Goal: Transaction & Acquisition: Purchase product/service

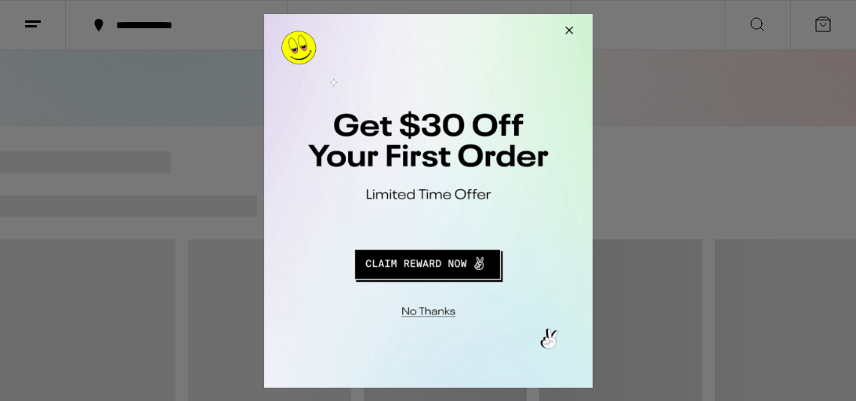
click at [450, 264] on button "Redirect to URL" at bounding box center [426, 261] width 273 height 38
click at [390, 263] on button "Redirect to URL" at bounding box center [426, 261] width 273 height 38
drag, startPoint x: 400, startPoint y: 256, endPoint x: 379, endPoint y: 261, distance: 21.9
click at [400, 256] on button "Redirect to URL" at bounding box center [426, 261] width 273 height 38
click at [401, 256] on button "Redirect to URL" at bounding box center [426, 261] width 273 height 38
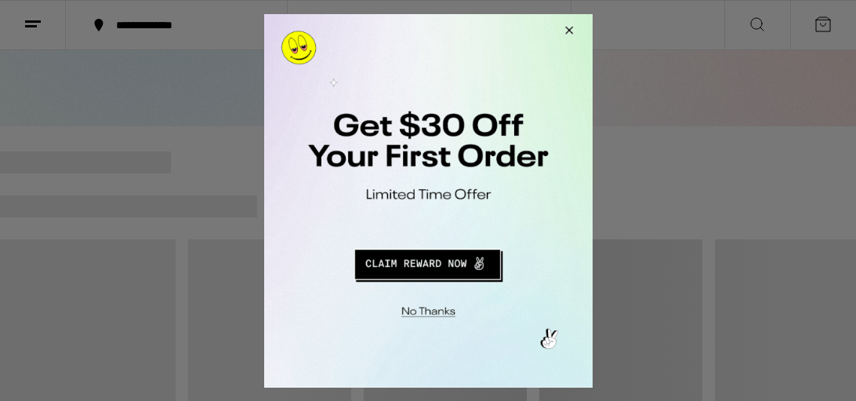
click at [402, 256] on button "Redirect to URL" at bounding box center [426, 261] width 273 height 38
click at [404, 258] on button "Redirect to URL" at bounding box center [426, 261] width 273 height 38
click at [404, 259] on button "Redirect to URL" at bounding box center [426, 261] width 273 height 38
click at [409, 257] on button "Redirect to URL" at bounding box center [426, 261] width 273 height 38
click at [403, 270] on button "Redirect to URL" at bounding box center [426, 261] width 273 height 38
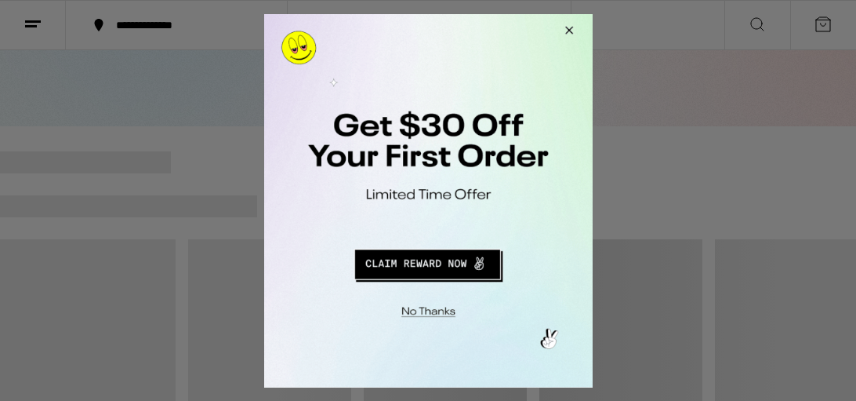
click at [386, 259] on button "Redirect to URL" at bounding box center [426, 261] width 273 height 38
click at [386, 260] on button "Redirect to URL" at bounding box center [426, 261] width 273 height 38
click at [381, 259] on button "Redirect to URL" at bounding box center [426, 261] width 273 height 38
drag, startPoint x: 379, startPoint y: 261, endPoint x: 289, endPoint y: 223, distance: 97.3
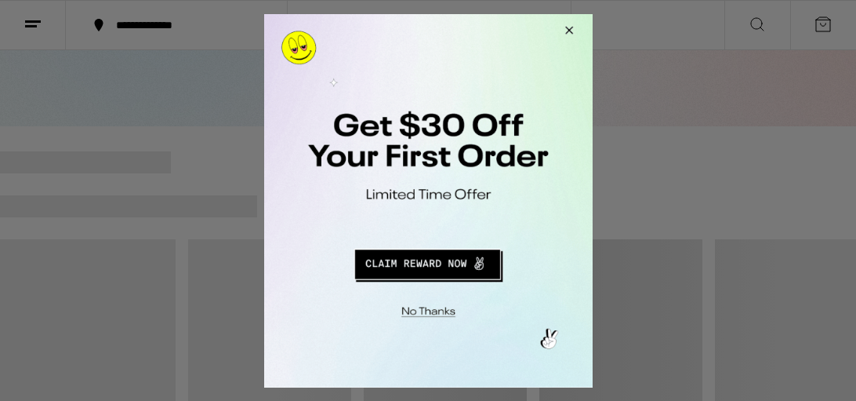
click at [379, 263] on button "Redirect to URL" at bounding box center [426, 261] width 273 height 38
click at [369, 267] on button "Redirect to URL" at bounding box center [426, 261] width 273 height 38
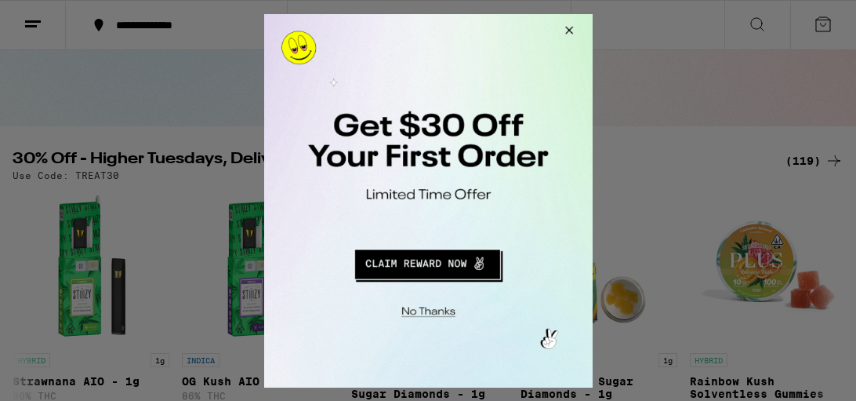
click at [390, 255] on button "Redirect to URL" at bounding box center [426, 261] width 273 height 38
click at [431, 259] on button "Redirect to URL" at bounding box center [426, 261] width 273 height 38
click at [431, 261] on button "Redirect to URL" at bounding box center [426, 261] width 273 height 38
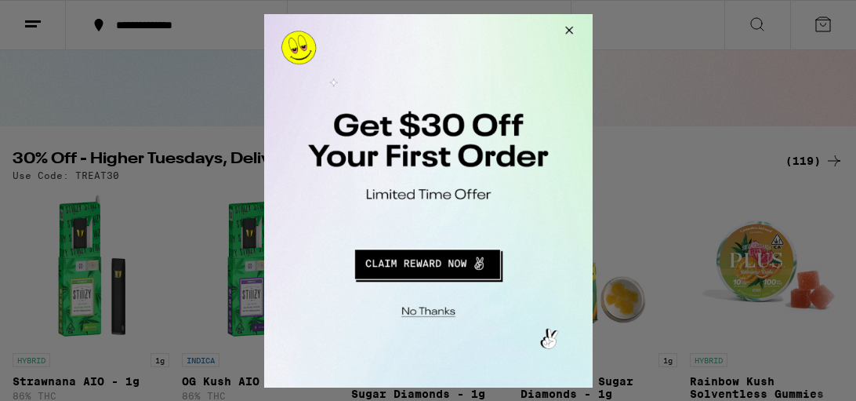
click at [431, 261] on button "Redirect to URL" at bounding box center [426, 261] width 273 height 38
click at [433, 258] on button "Redirect to URL" at bounding box center [426, 261] width 273 height 38
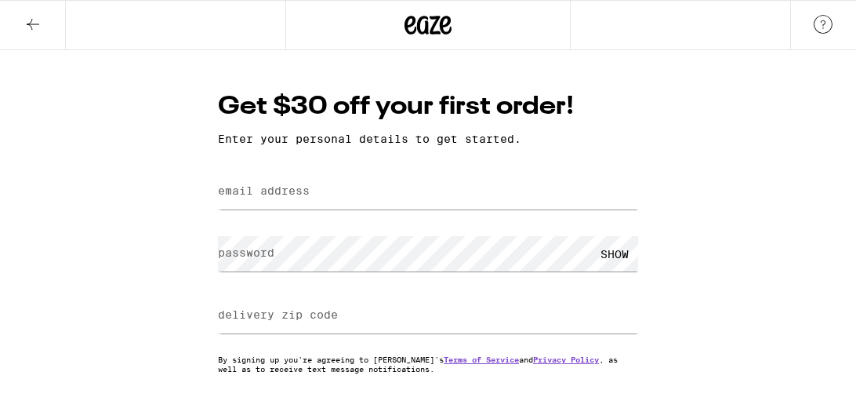
click at [250, 187] on label "email address" at bounding box center [264, 190] width 92 height 13
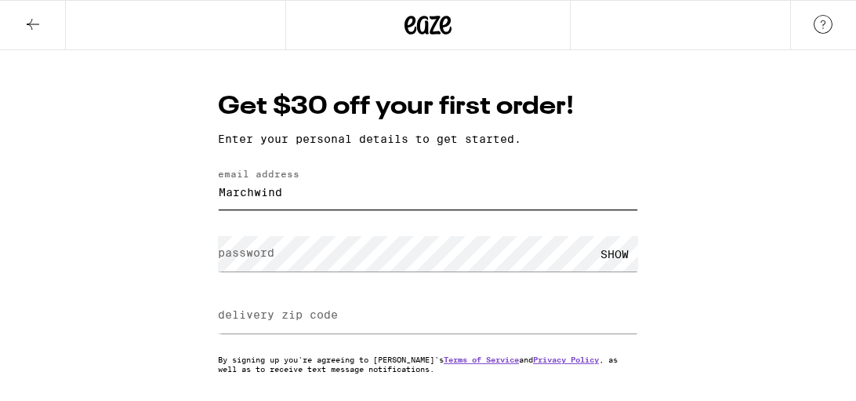
type input "[EMAIL_ADDRESS][DOMAIN_NAME]"
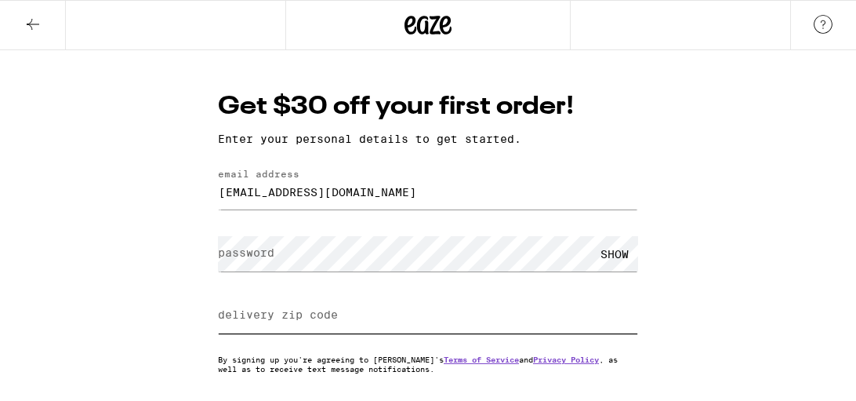
type input "94621"
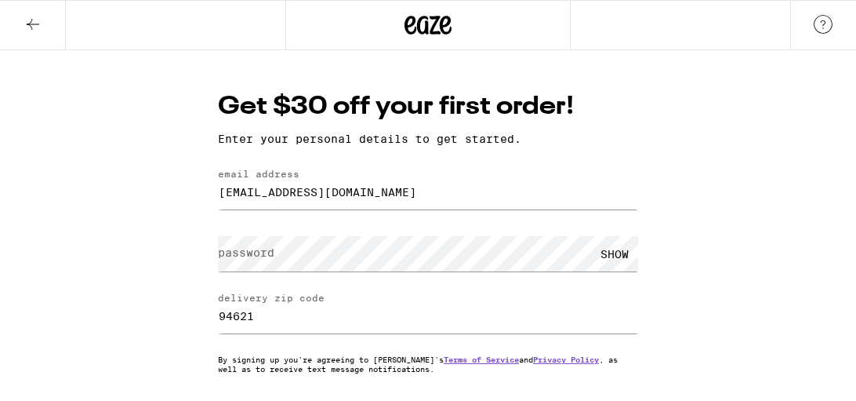
click at [251, 252] on label "password" at bounding box center [246, 252] width 56 height 13
click at [621, 252] on div "SHOW" at bounding box center [614, 253] width 47 height 35
click at [622, 253] on div "HIDE" at bounding box center [614, 253] width 47 height 35
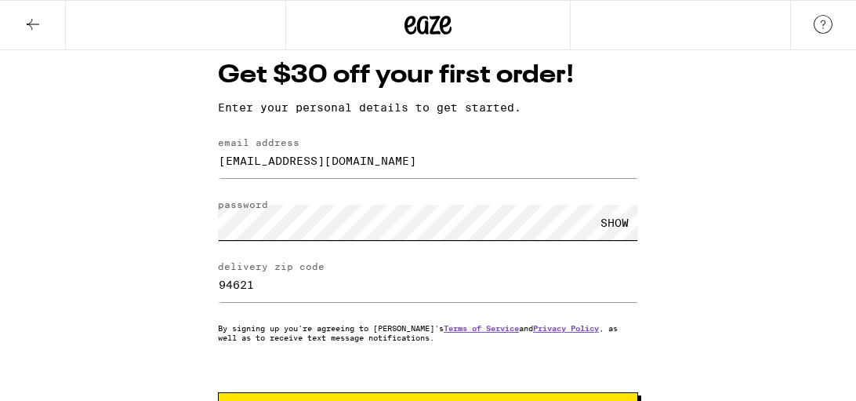
scroll to position [97, 0]
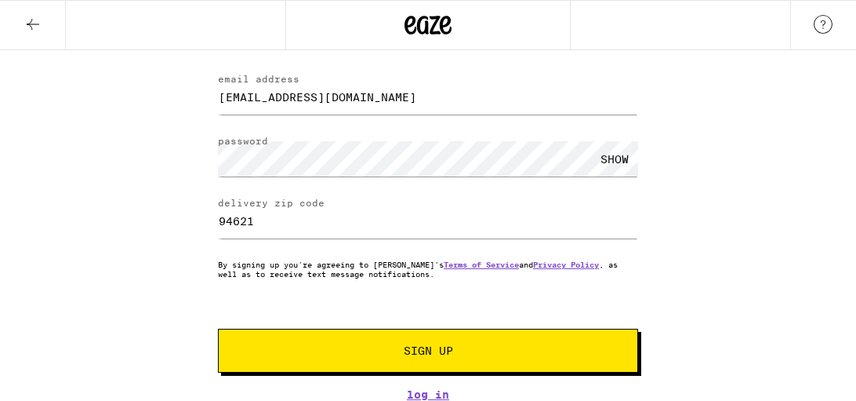
click at [421, 345] on span "Sign Up" at bounding box center [428, 350] width 49 height 11
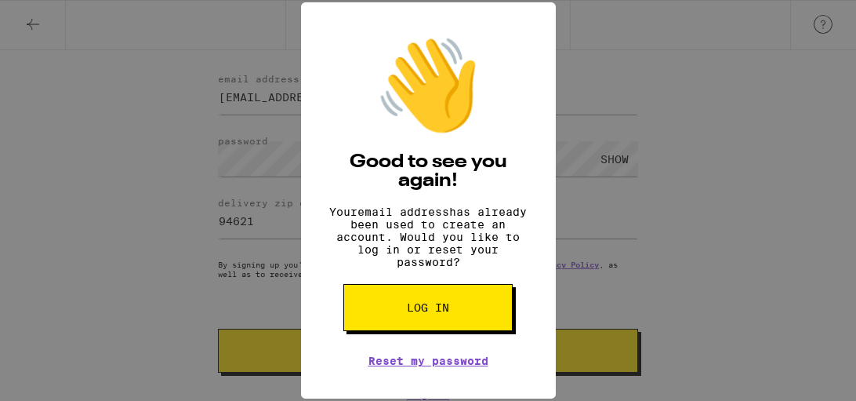
click at [438, 313] on span "Log in" at bounding box center [428, 307] width 42 height 11
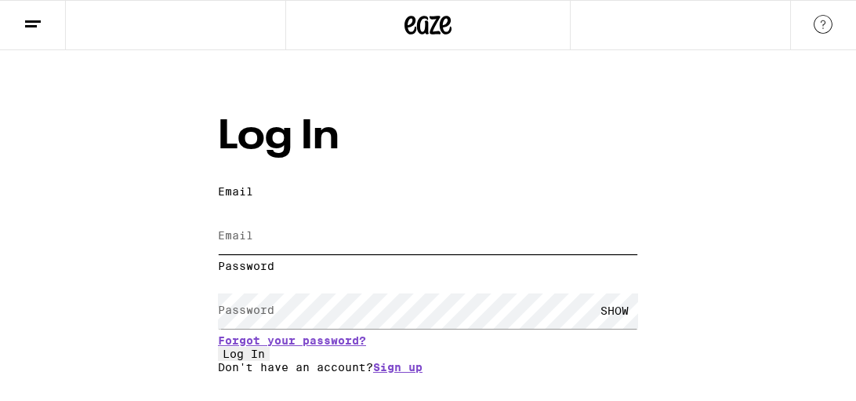
type input "[EMAIL_ADDRESS][DOMAIN_NAME]"
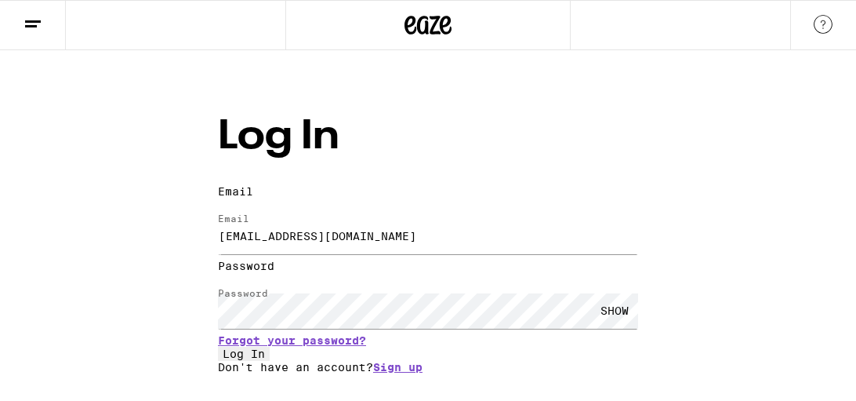
click at [802, 290] on div "Log In Email Email [EMAIL_ADDRESS][DOMAIN_NAME] Password Password SHOW Forgot y…" at bounding box center [428, 211] width 856 height 323
click at [265, 360] on span "Log In" at bounding box center [244, 353] width 42 height 13
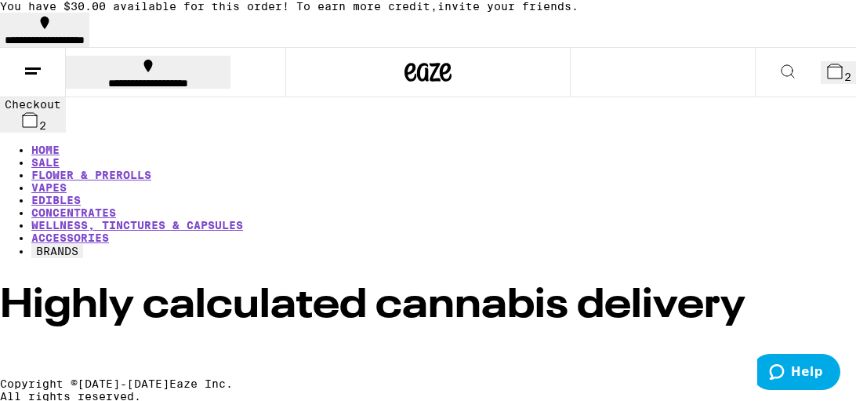
click at [60, 156] on link "SALE" at bounding box center [45, 162] width 28 height 13
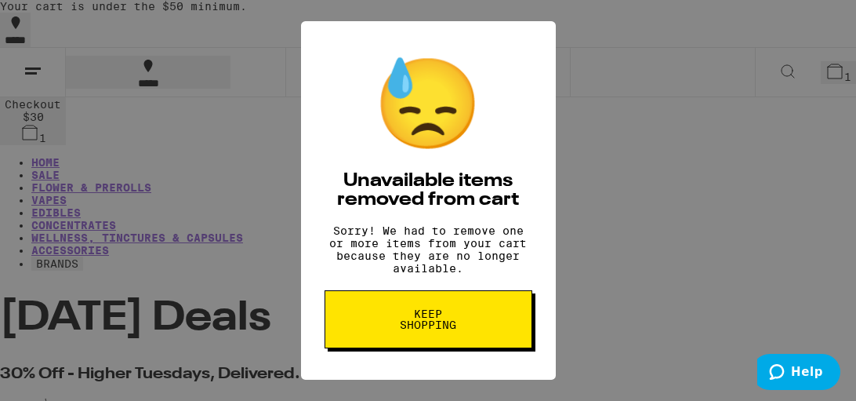
click at [375, 322] on button "Keep Shopping" at bounding box center [428, 319] width 208 height 58
